Goal: Transaction & Acquisition: Purchase product/service

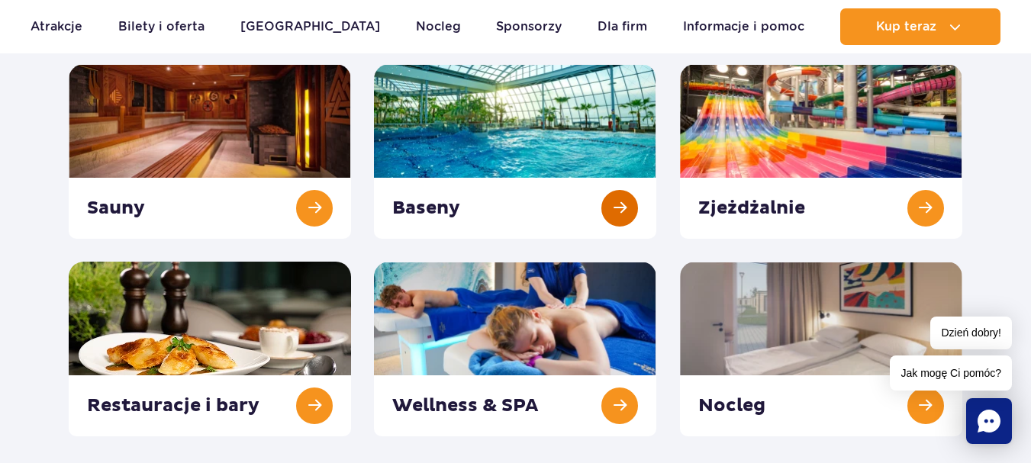
click at [491, 118] on link at bounding box center [515, 151] width 282 height 175
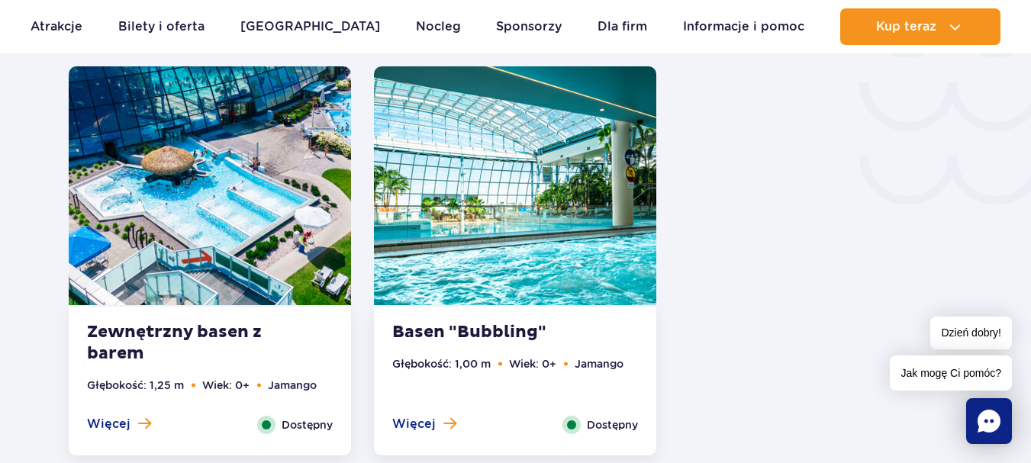
scroll to position [2670, 0]
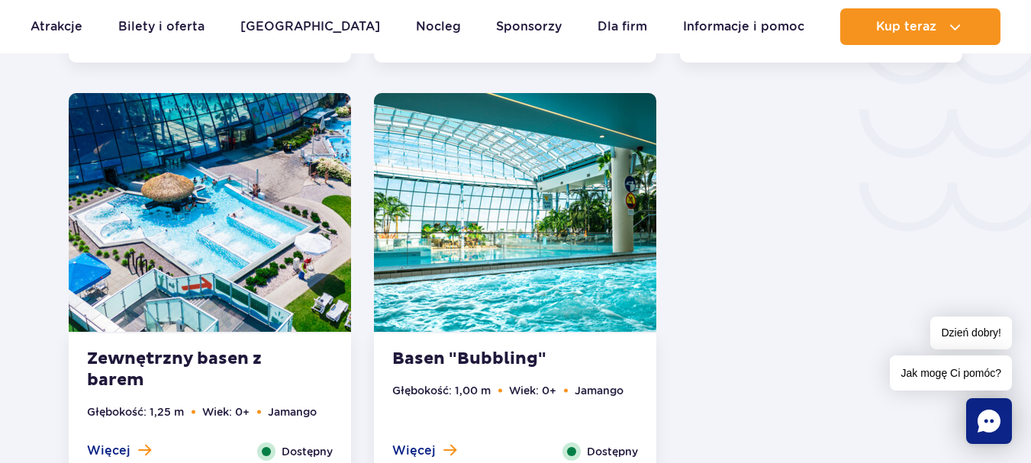
click at [468, 291] on img at bounding box center [515, 212] width 282 height 239
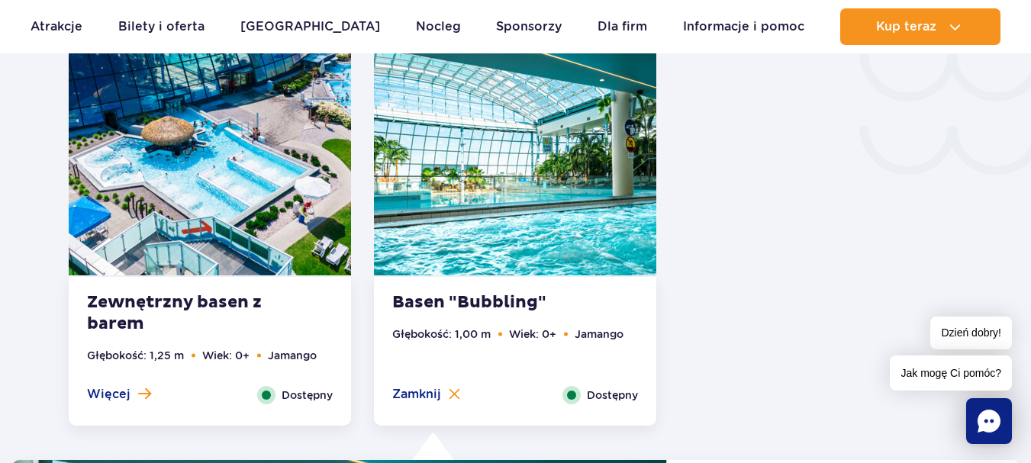
scroll to position [2714, 0]
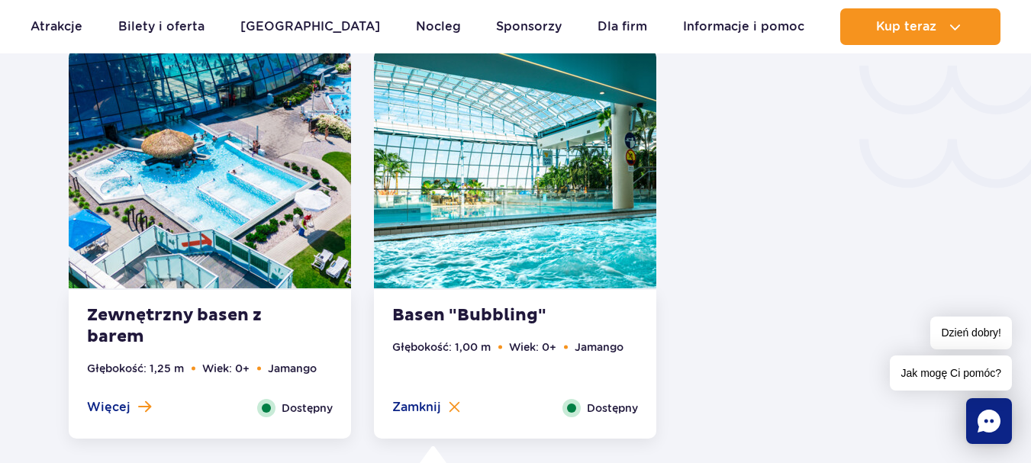
click at [225, 202] on img at bounding box center [210, 169] width 282 height 239
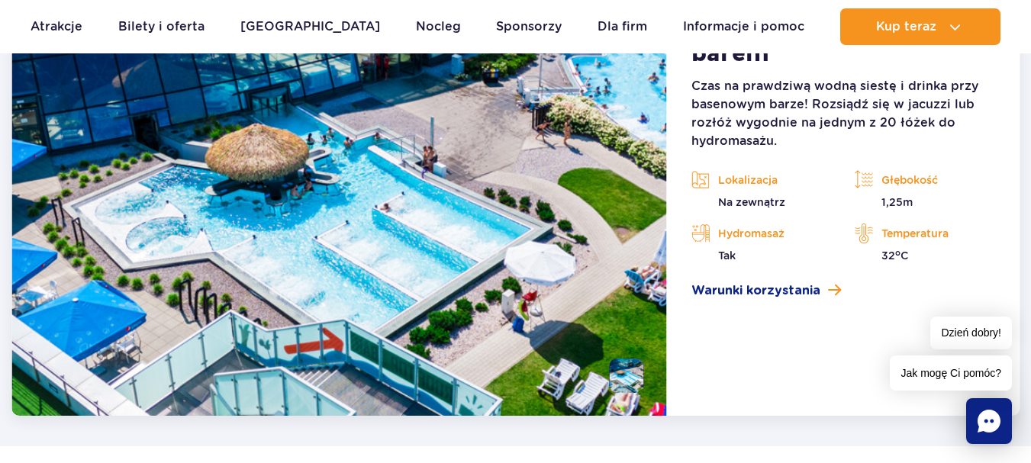
scroll to position [3171, 0]
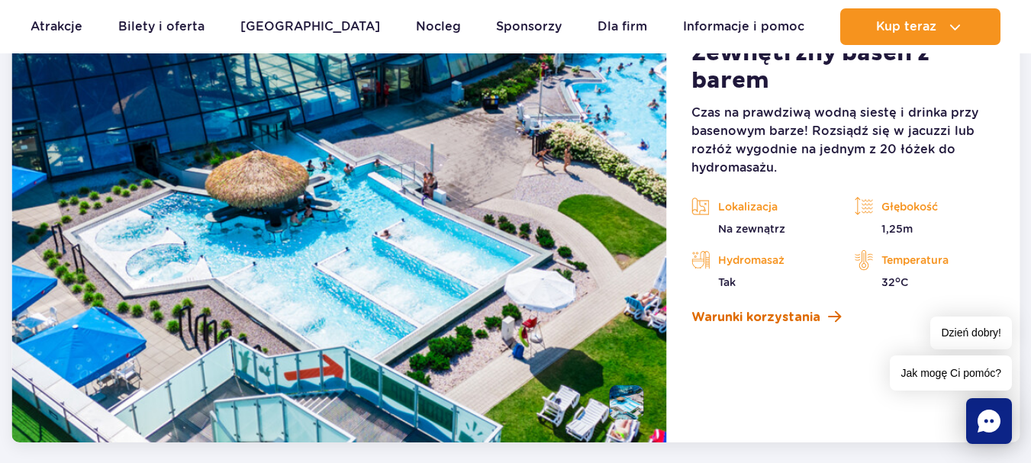
click at [810, 320] on span "Warunki korzystania" at bounding box center [755, 317] width 129 height 18
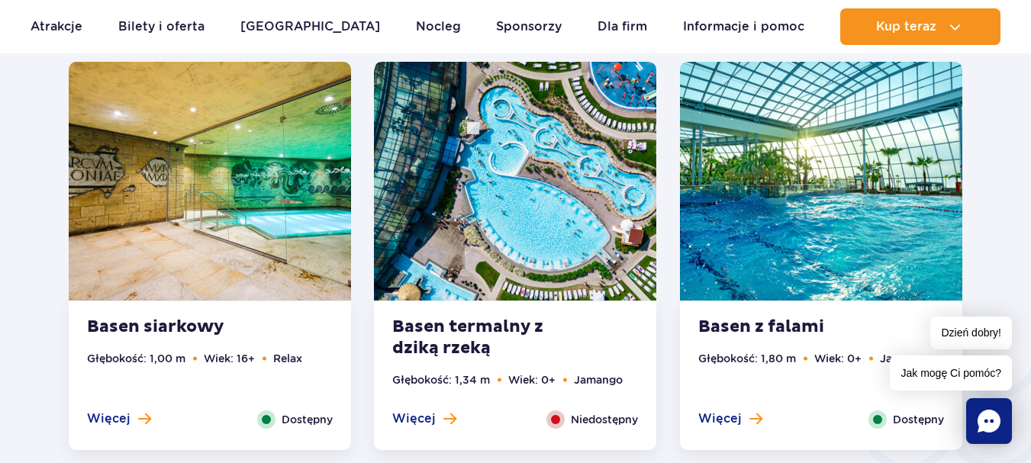
scroll to position [2256, 0]
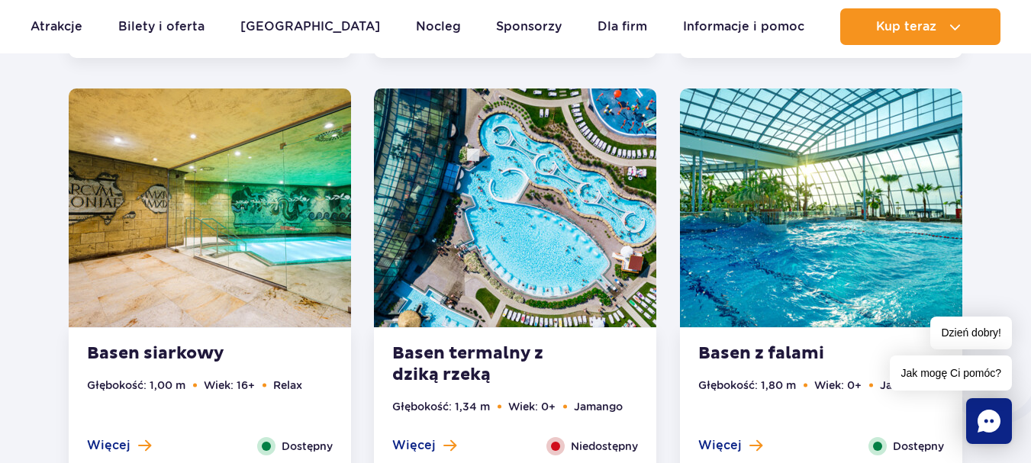
click at [852, 229] on img at bounding box center [821, 207] width 282 height 239
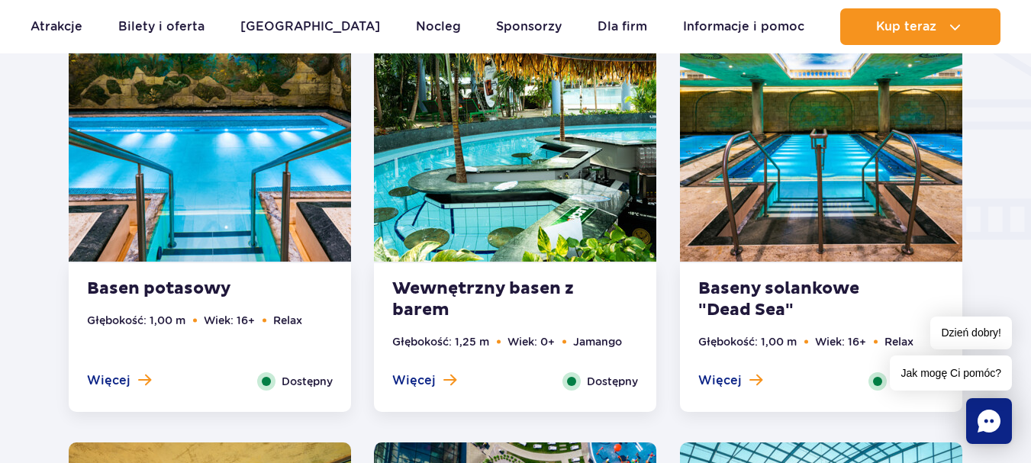
scroll to position [1913, 0]
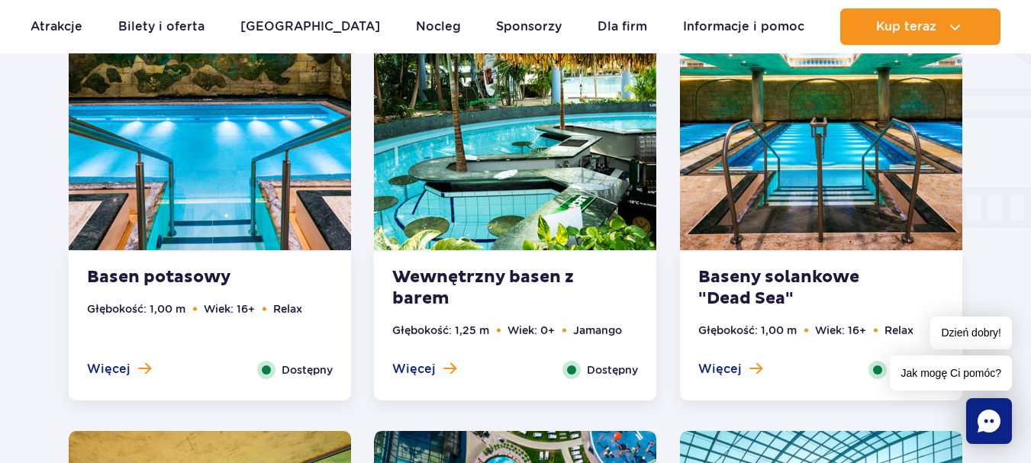
click at [505, 281] on strong "Wewnętrzny basen z barem" at bounding box center [484, 288] width 185 height 43
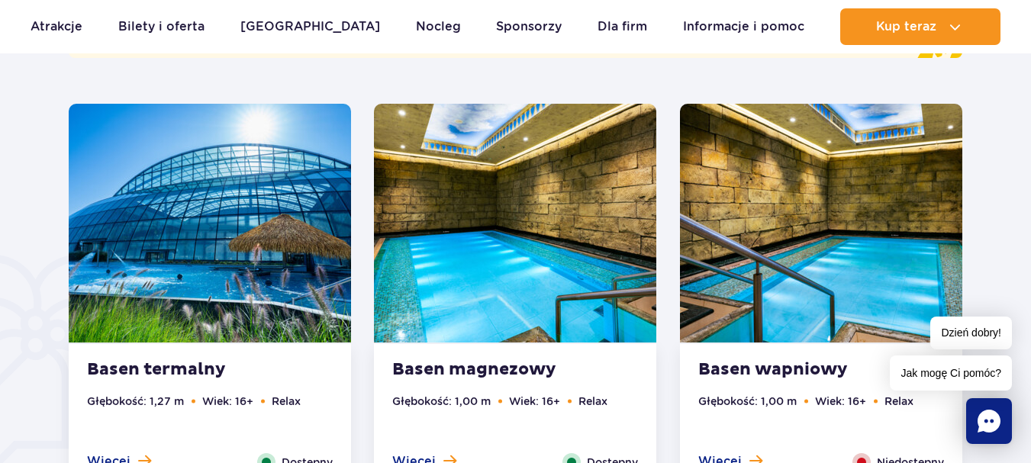
scroll to position [960, 0]
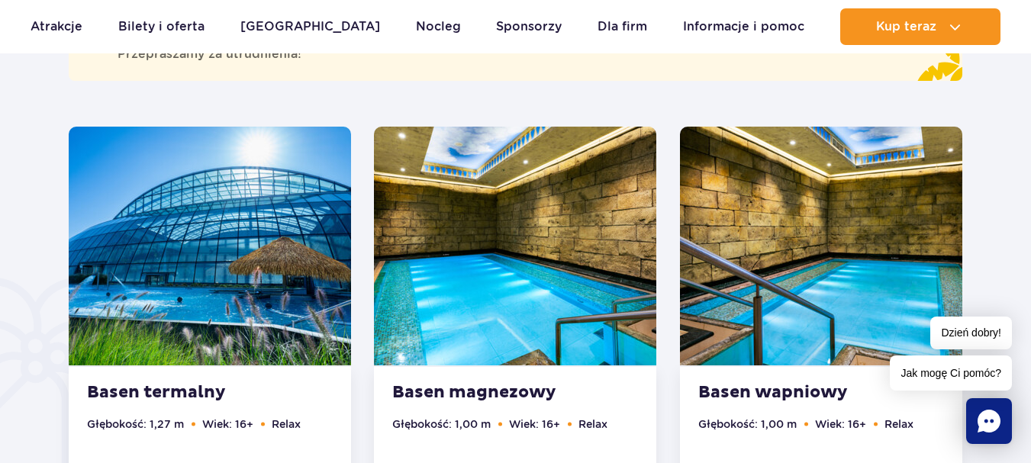
click at [216, 300] on img at bounding box center [210, 246] width 282 height 239
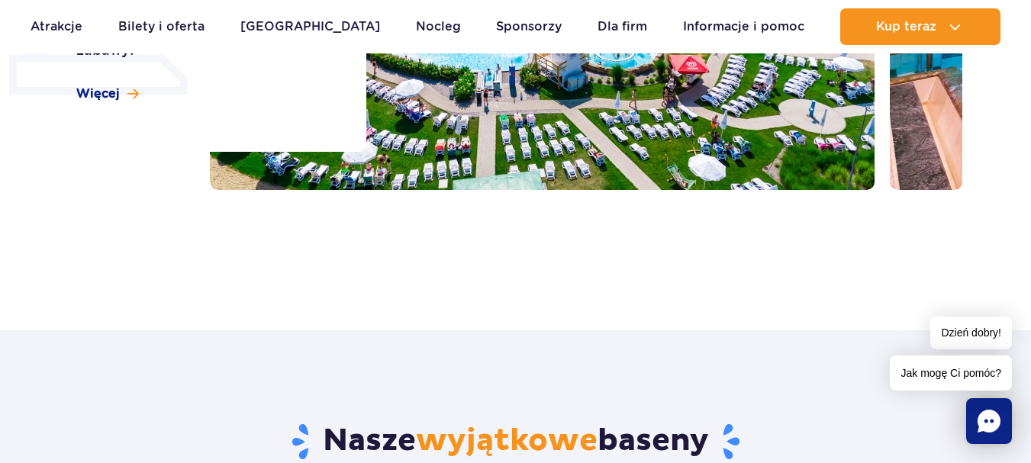
scroll to position [426, 0]
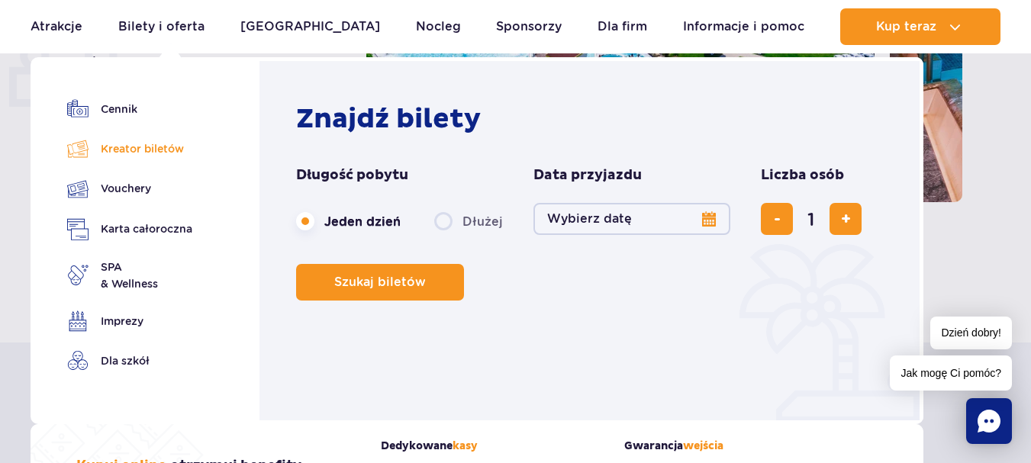
click at [155, 146] on link "Kreator biletów" at bounding box center [129, 148] width 125 height 21
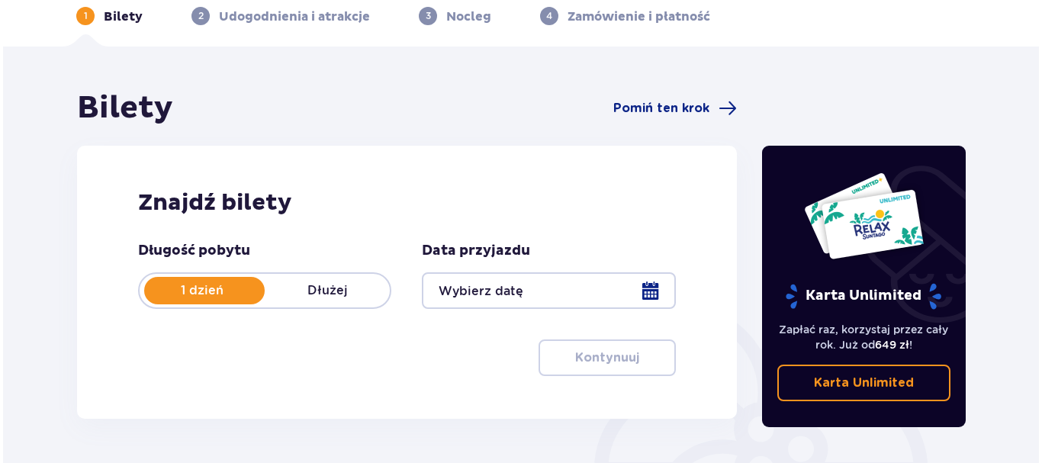
scroll to position [153, 0]
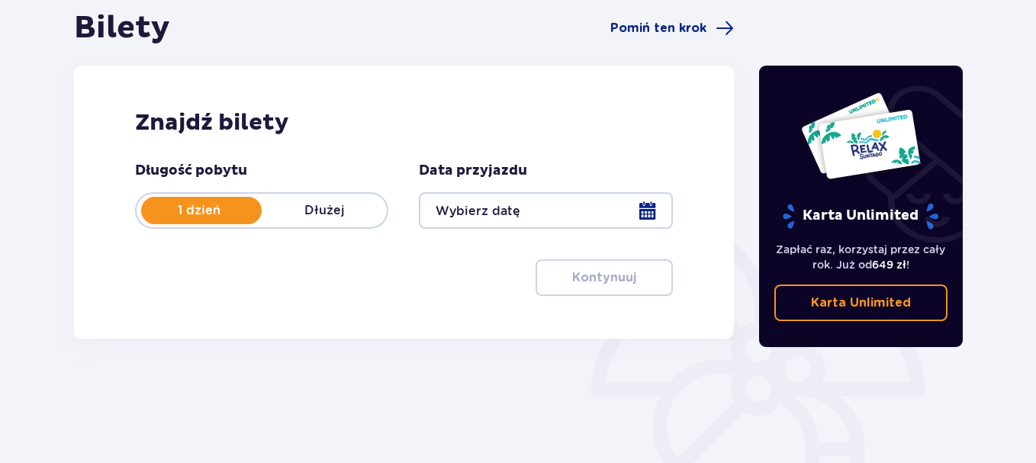
click at [643, 211] on div at bounding box center [545, 210] width 253 height 37
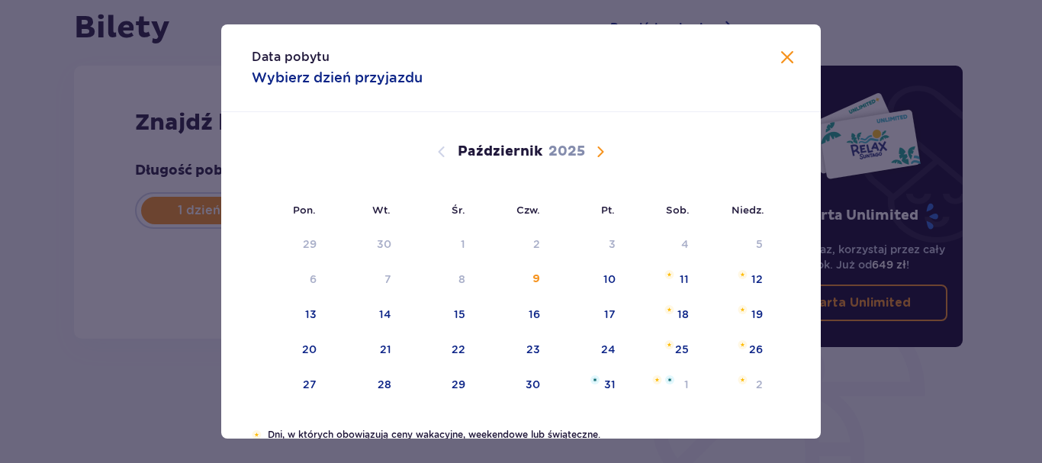
click at [598, 147] on span "Następny miesiąc" at bounding box center [600, 152] width 18 height 18
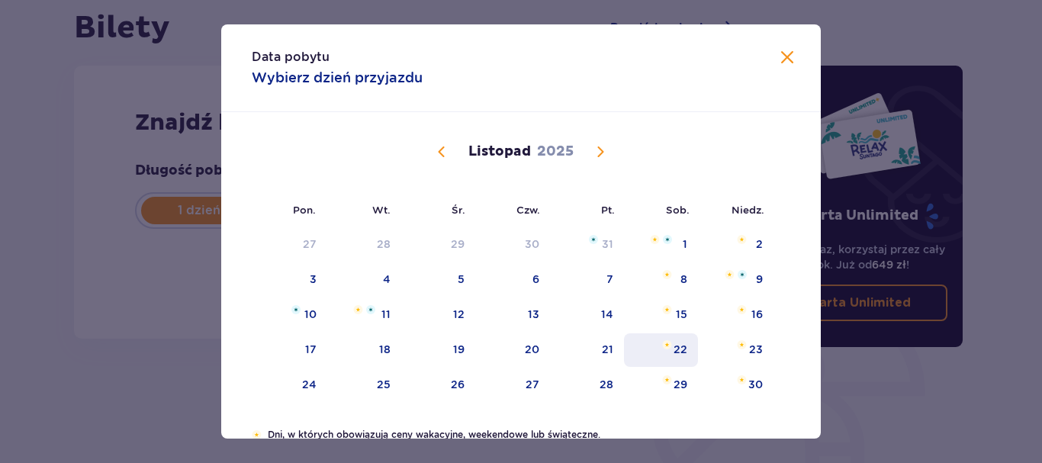
click at [684, 347] on div "22" at bounding box center [681, 349] width 14 height 15
click at [749, 345] on div "23" at bounding box center [756, 349] width 14 height 15
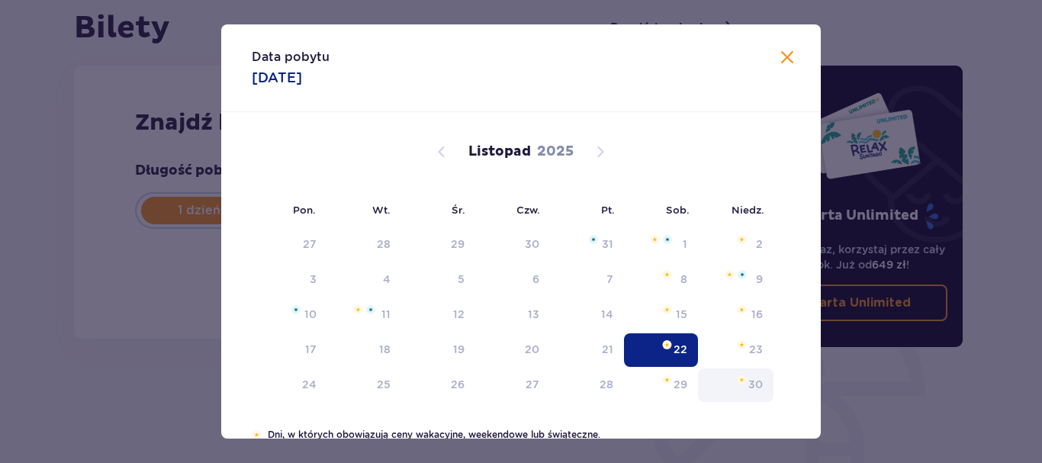
type input "[DATE]"
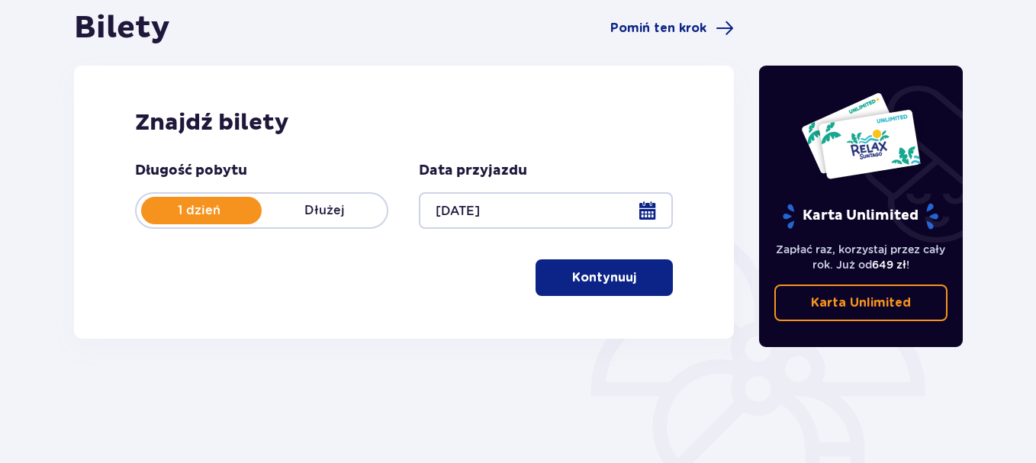
click at [627, 275] on button "Kontynuuj" at bounding box center [604, 277] width 137 height 37
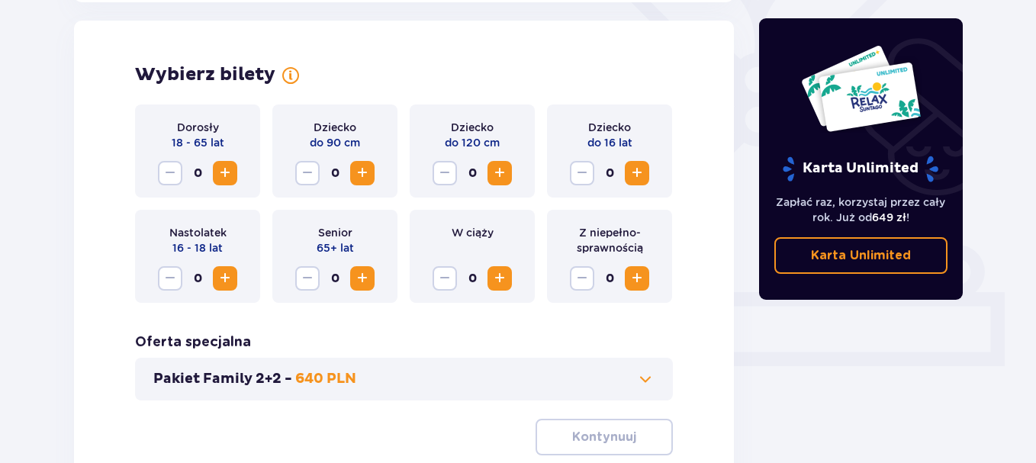
scroll to position [424, 0]
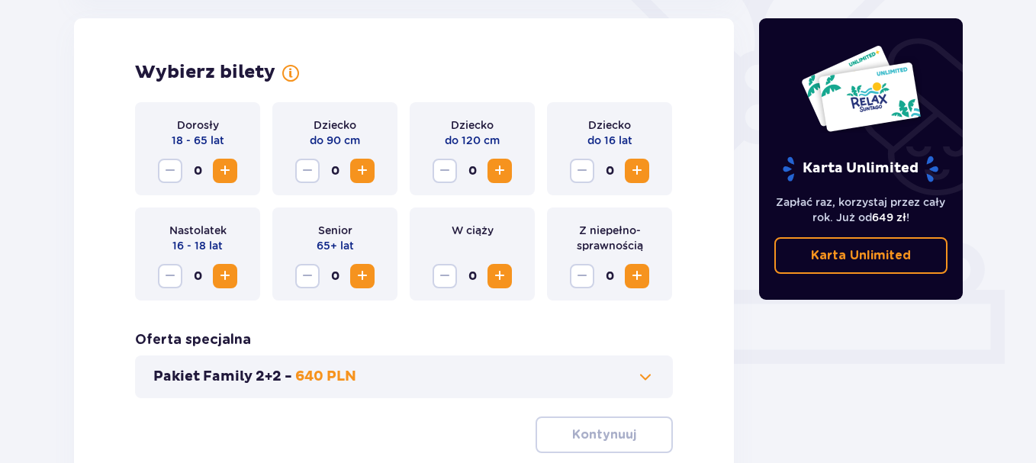
click at [227, 278] on span "Zwiększ" at bounding box center [225, 276] width 18 height 18
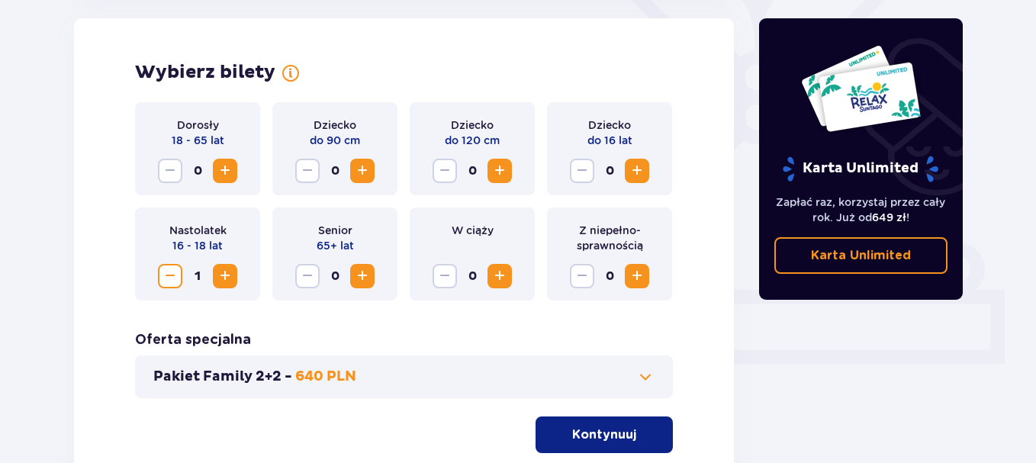
click at [218, 174] on span "Zwiększ" at bounding box center [225, 171] width 18 height 18
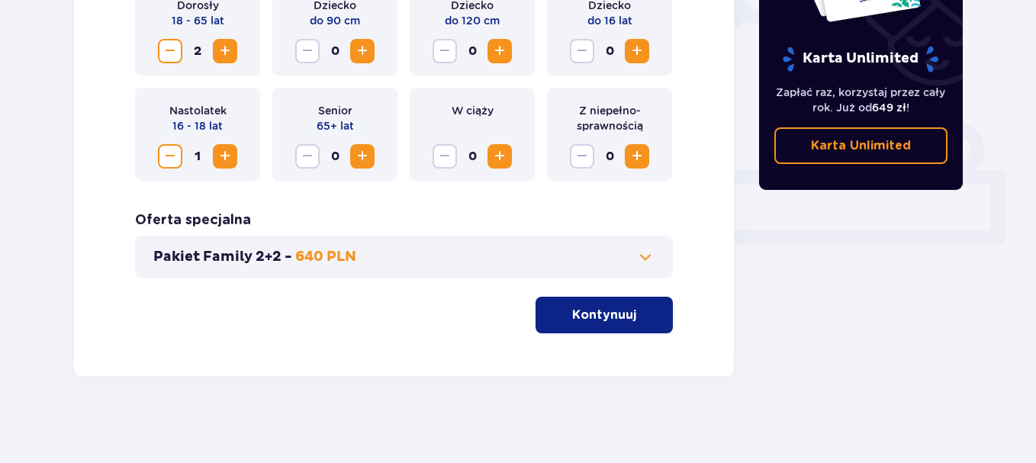
scroll to position [549, 0]
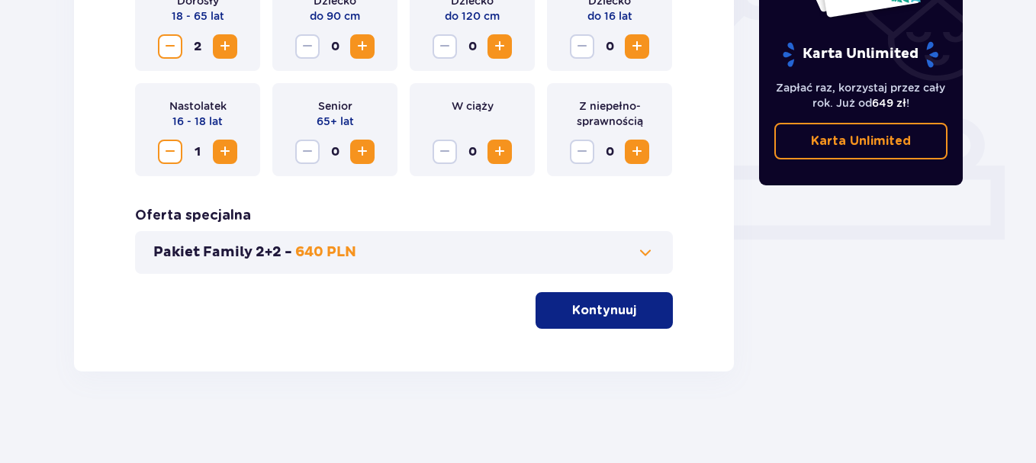
click at [602, 310] on p "Kontynuuj" at bounding box center [604, 310] width 64 height 17
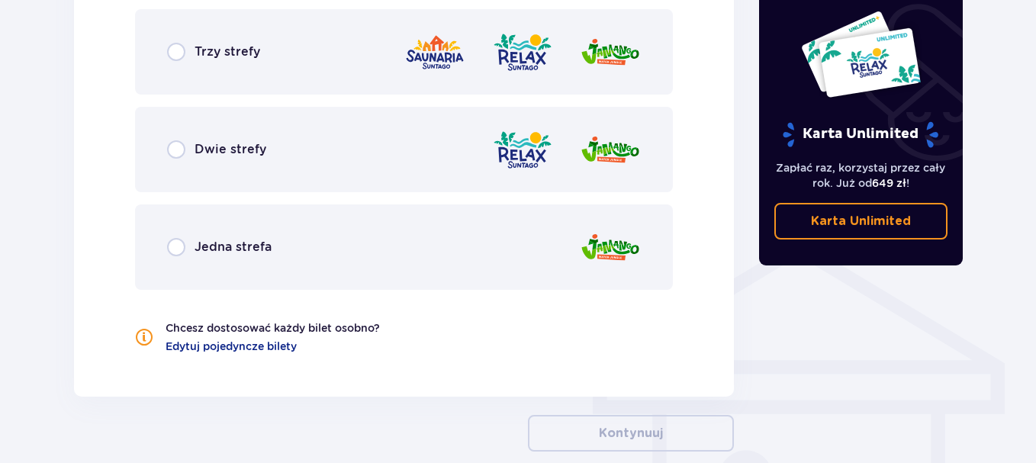
scroll to position [923, 0]
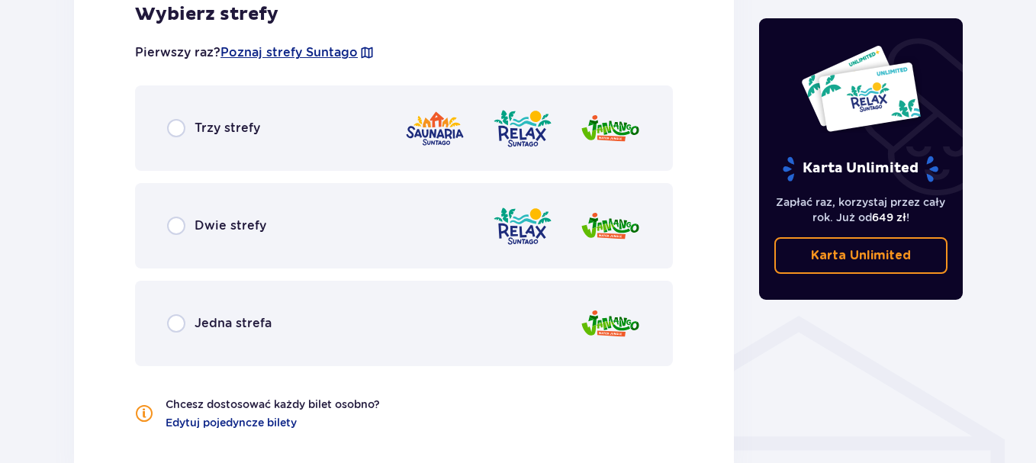
click at [179, 128] on input "radio" at bounding box center [176, 128] width 18 height 18
radio input "true"
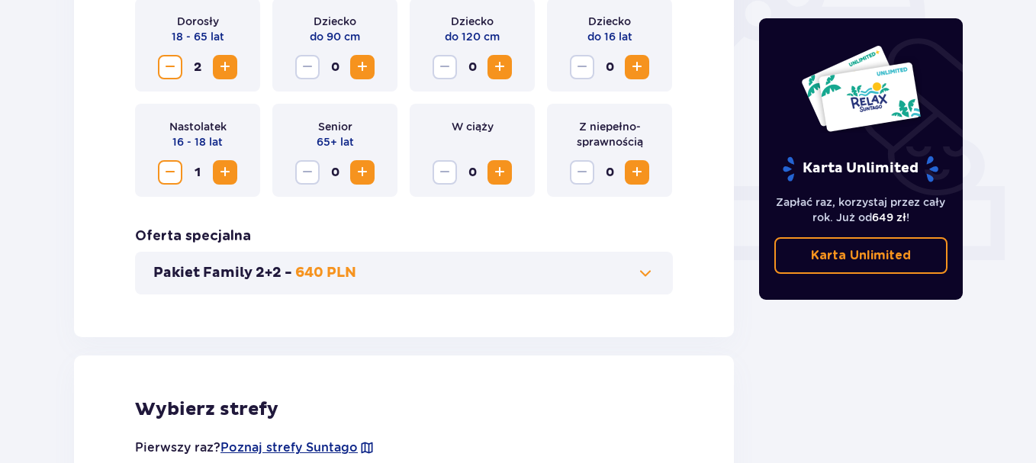
scroll to position [509, 0]
